Goal: Transaction & Acquisition: Purchase product/service

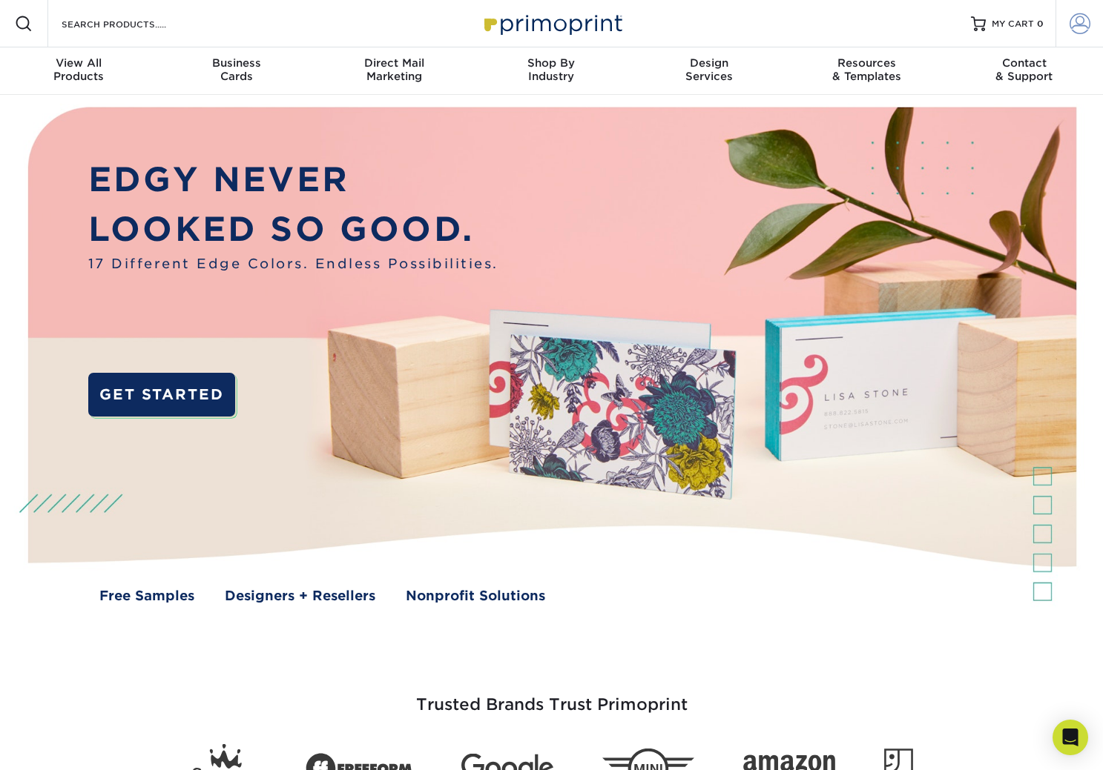
click at [1083, 30] on span at bounding box center [1079, 23] width 21 height 21
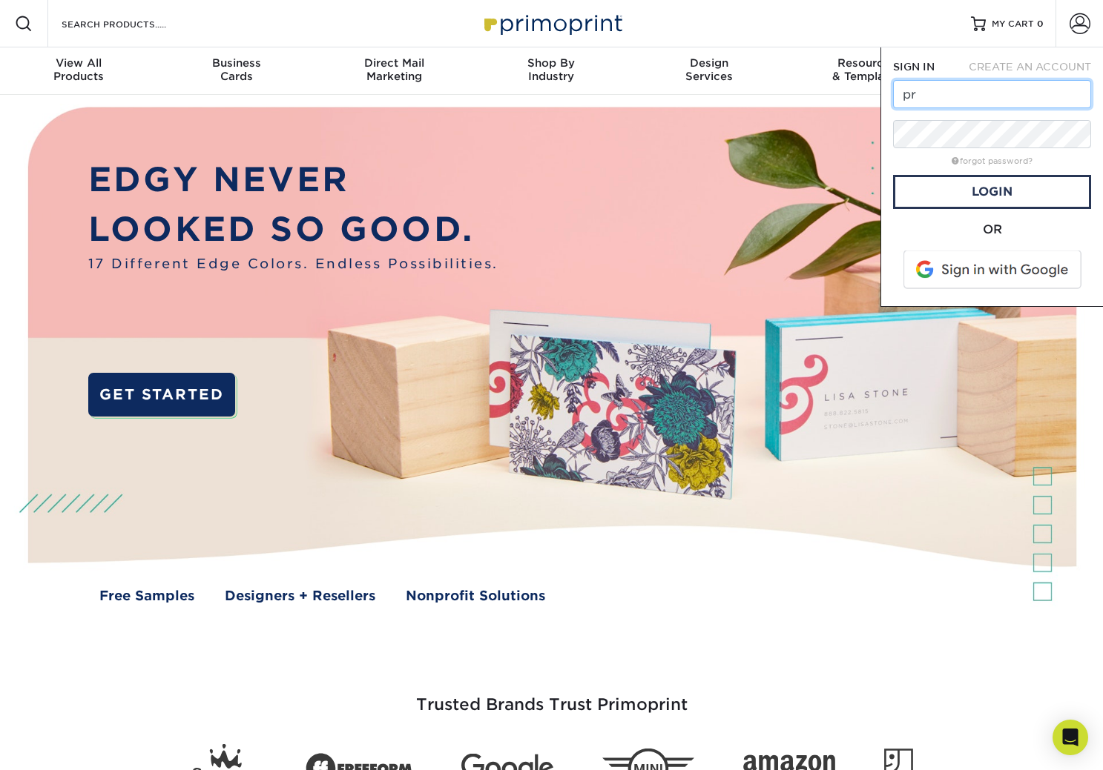
type input "p"
type input "[EMAIL_ADDRESS][DOMAIN_NAME]"
click at [989, 192] on link "Login" at bounding box center [992, 192] width 198 height 34
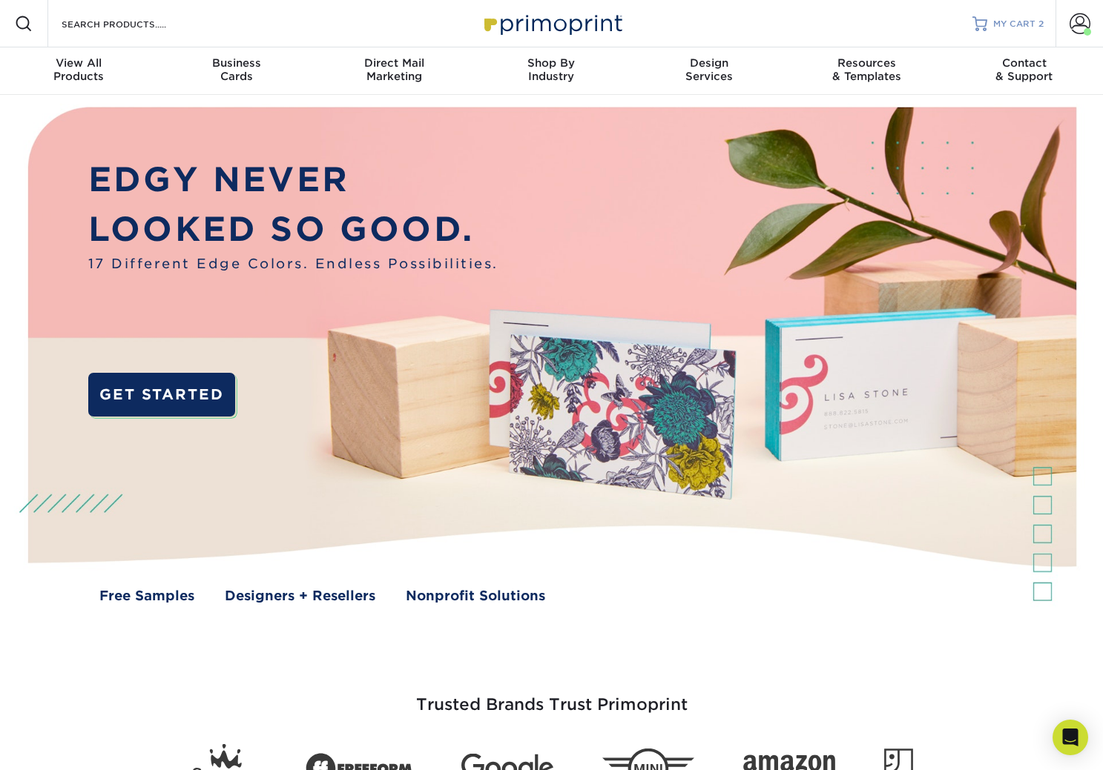
click at [1002, 24] on span "MY CART" at bounding box center [1014, 24] width 42 height 13
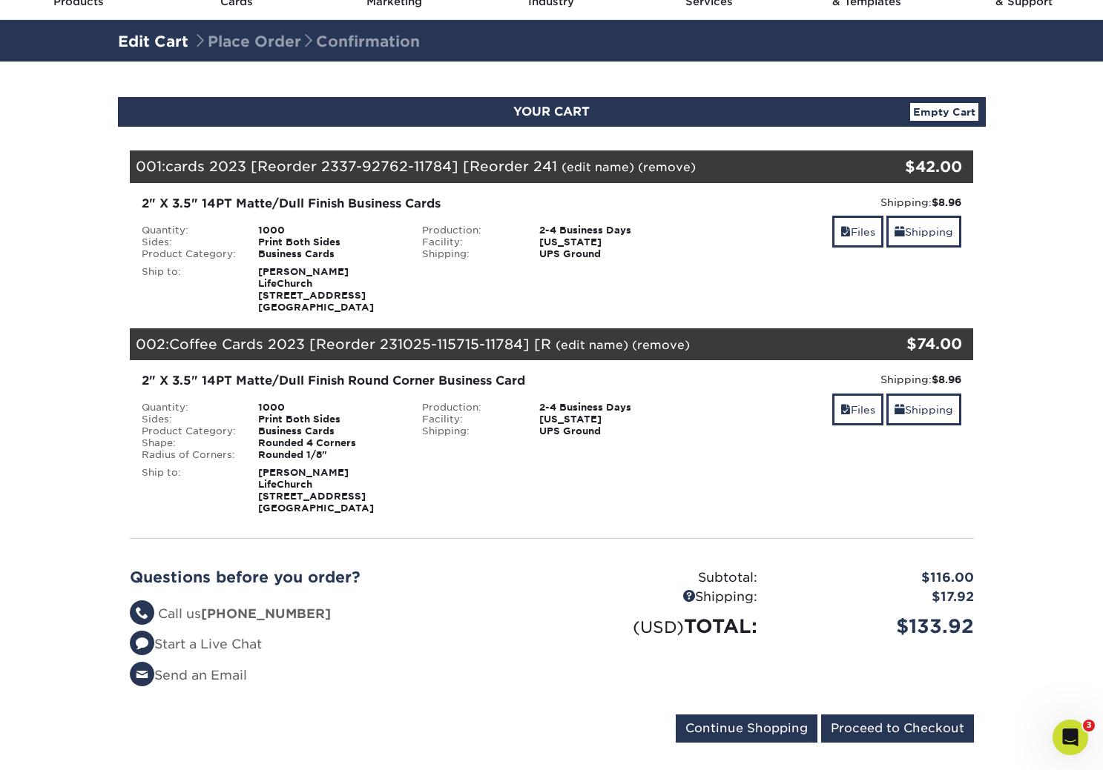
scroll to position [74, 0]
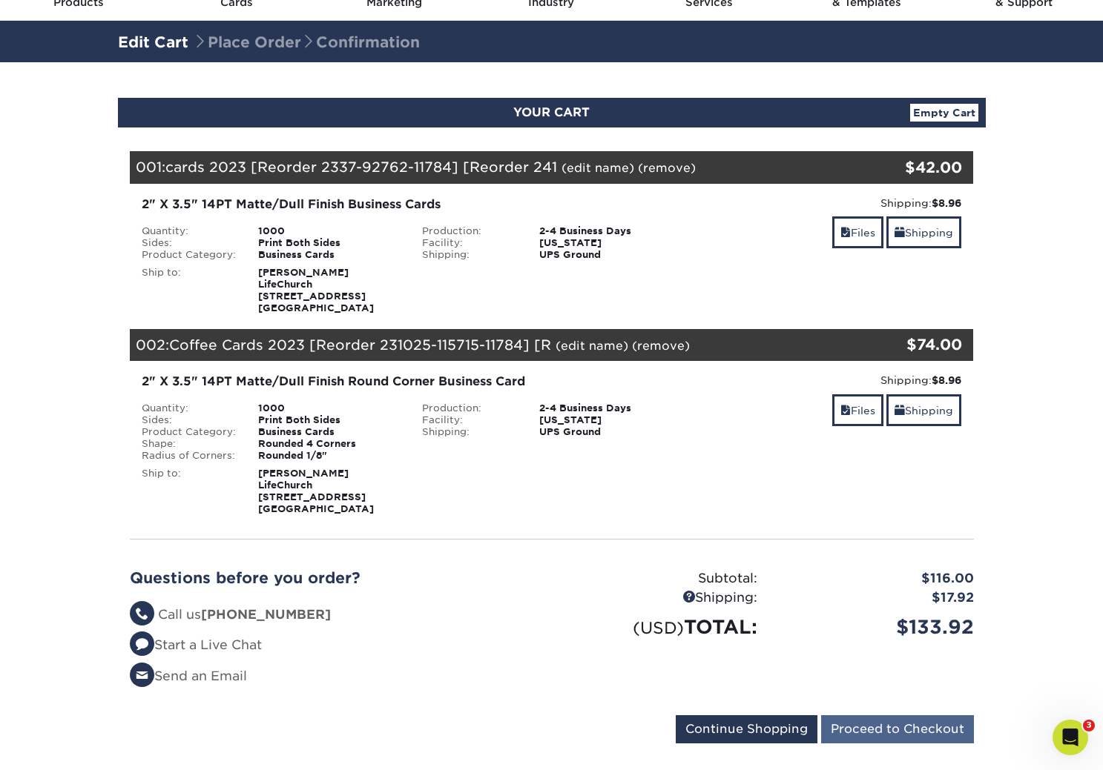
click at [882, 727] on input "Proceed to Checkout" at bounding box center [897, 730] width 153 height 28
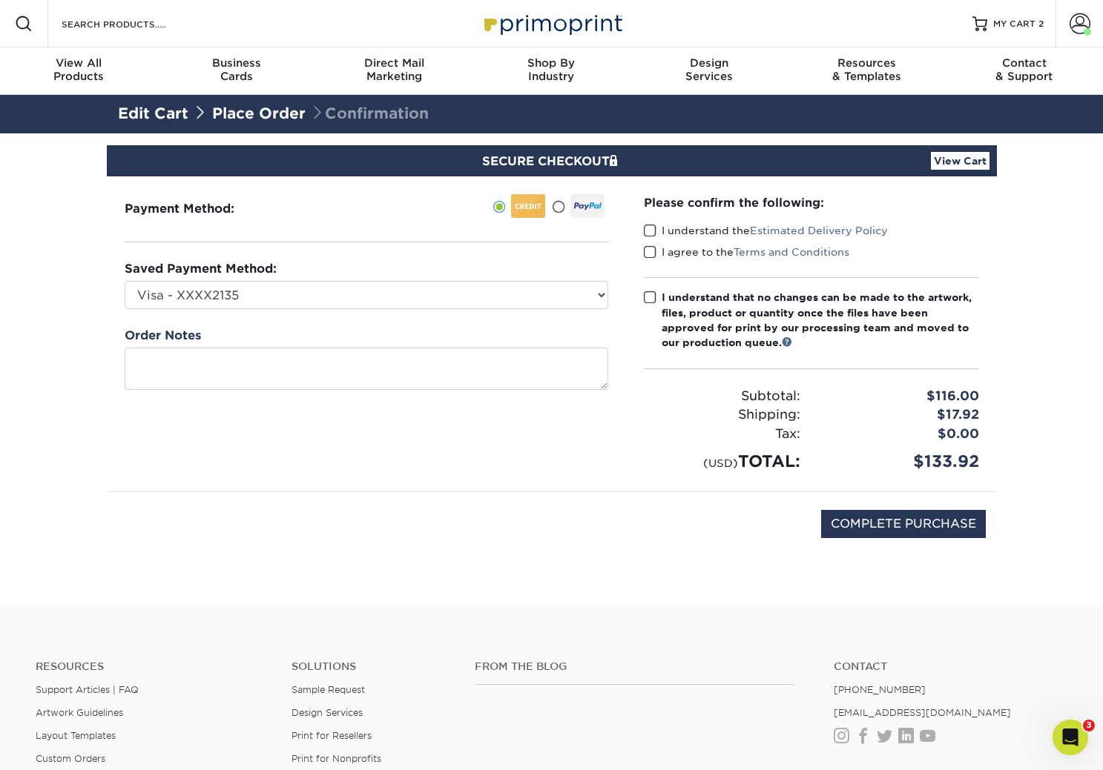
click at [650, 233] on span at bounding box center [650, 231] width 13 height 14
click at [0, 0] on input "I understand the Estimated Delivery Policy" at bounding box center [0, 0] width 0 height 0
click at [649, 255] on span at bounding box center [650, 252] width 13 height 14
click at [0, 0] on input "I agree to the Terms and Conditions" at bounding box center [0, 0] width 0 height 0
select select
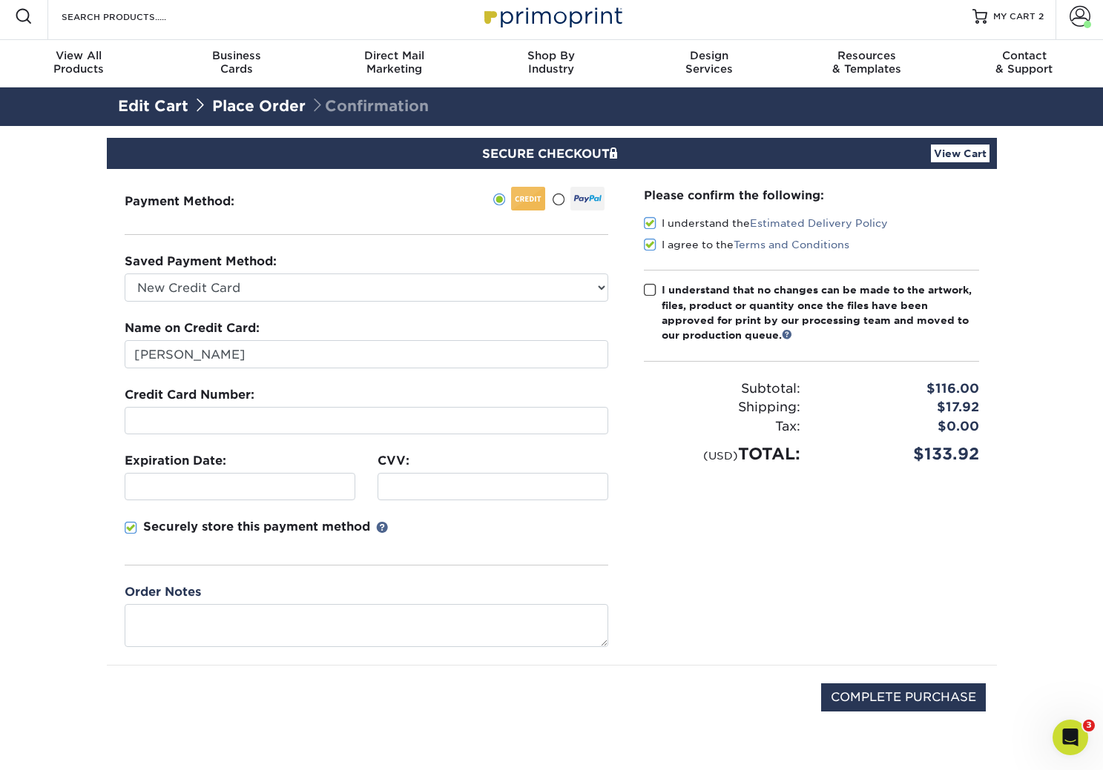
scroll to position [6, 0]
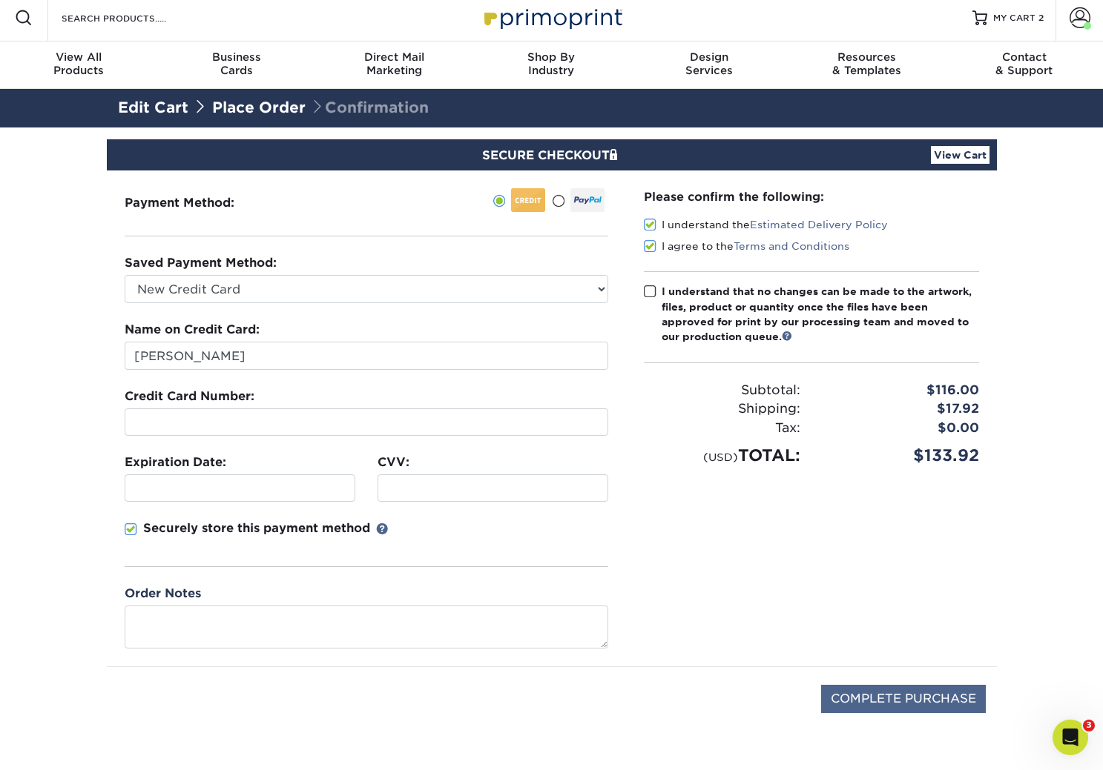
click at [945, 696] on input "COMPLETE PURCHASE" at bounding box center [903, 699] width 165 height 28
click at [651, 291] on span at bounding box center [650, 292] width 13 height 14
click at [0, 0] on input "I understand that no changes can be made to the artwork, files, product or quan…" at bounding box center [0, 0] width 0 height 0
click at [889, 704] on input "COMPLETE PURCHASE" at bounding box center [903, 699] width 165 height 28
type input "PROCESSING, PLEASE WAIT..."
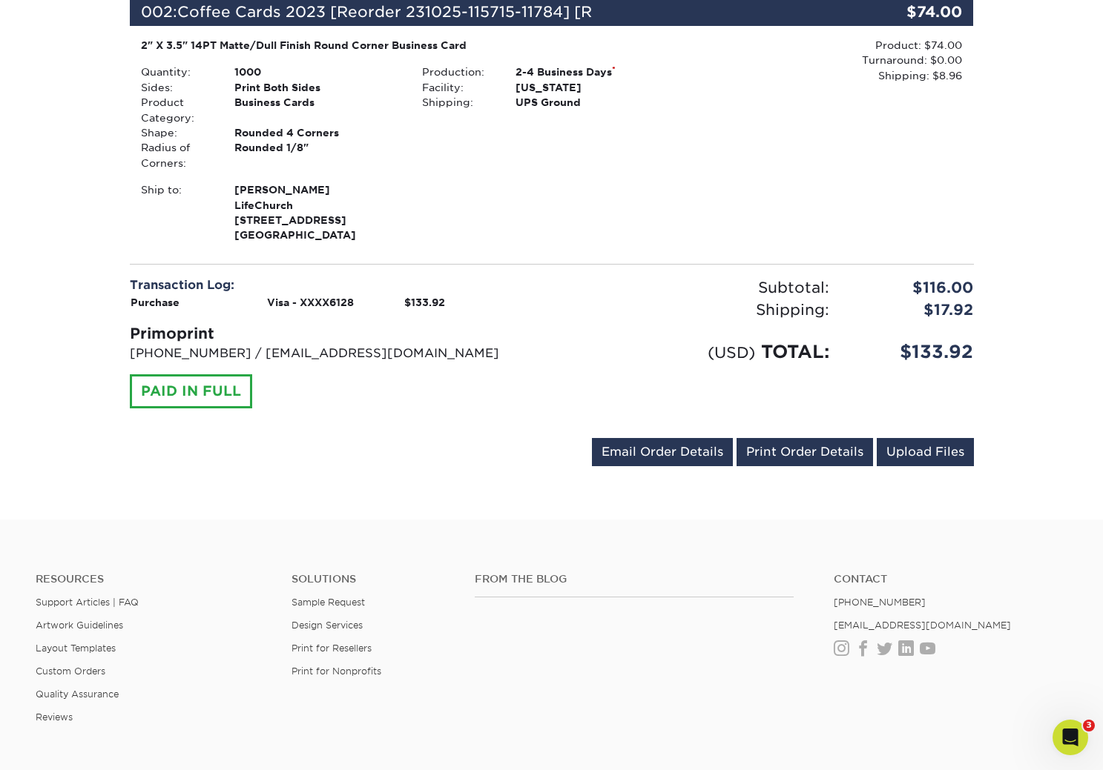
scroll to position [638, 0]
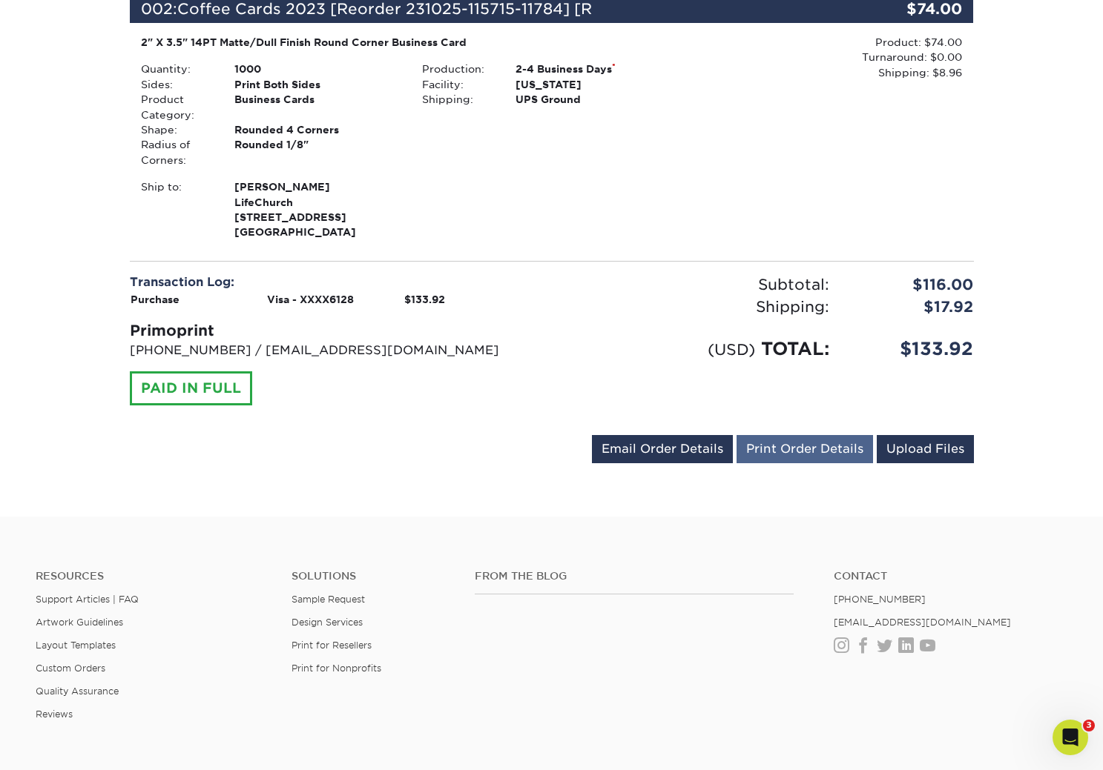
click at [802, 440] on link "Print Order Details" at bounding box center [804, 449] width 136 height 28
